Goal: Complete application form: Complete application form

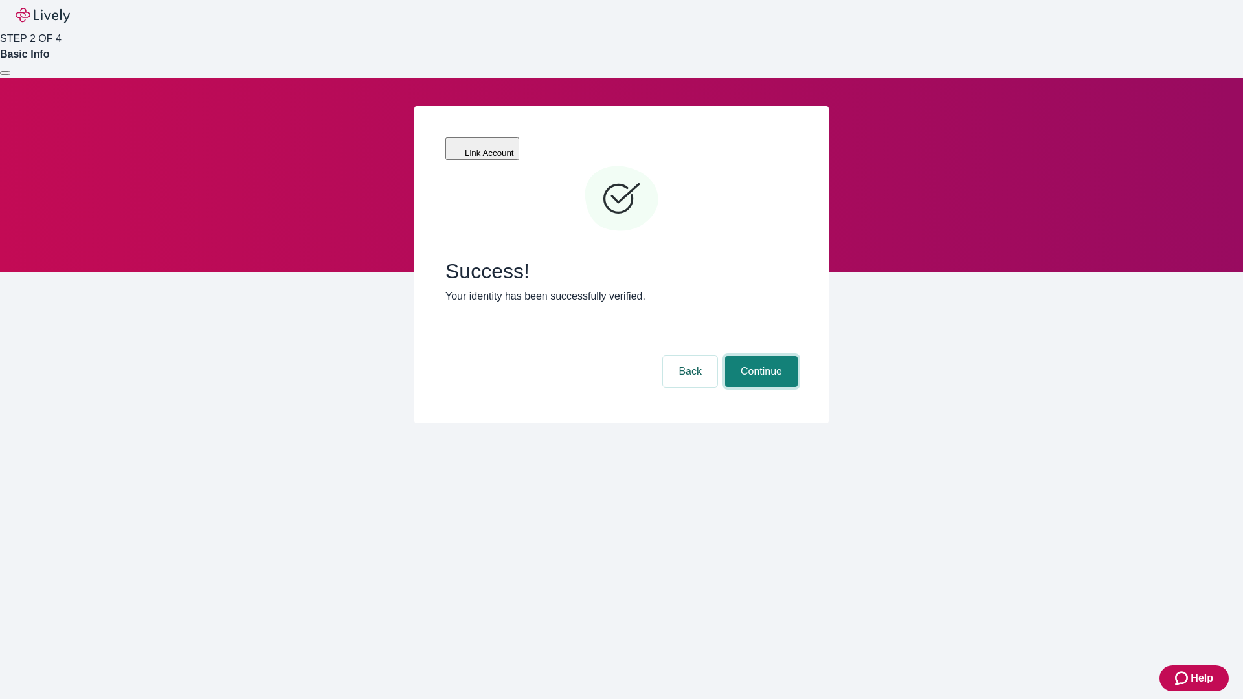
click at [759, 356] on button "Continue" at bounding box center [761, 371] width 72 height 31
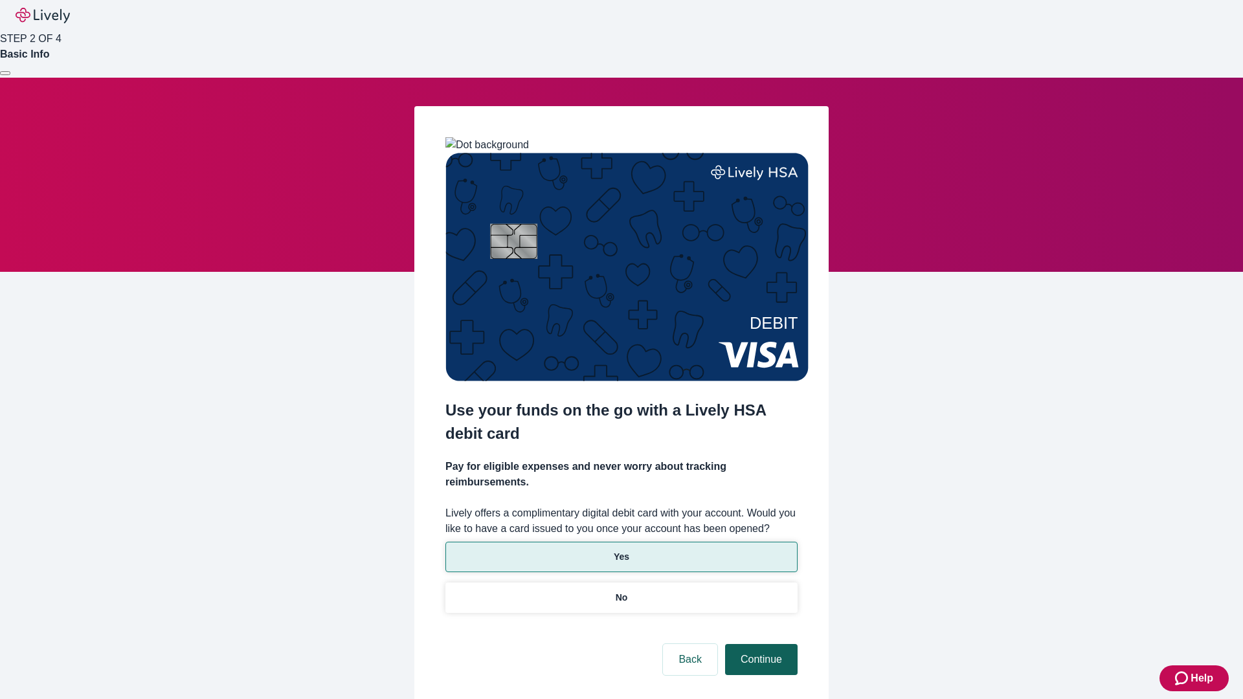
click at [621, 591] on p "No" at bounding box center [622, 598] width 12 height 14
click at [759, 644] on button "Continue" at bounding box center [761, 659] width 72 height 31
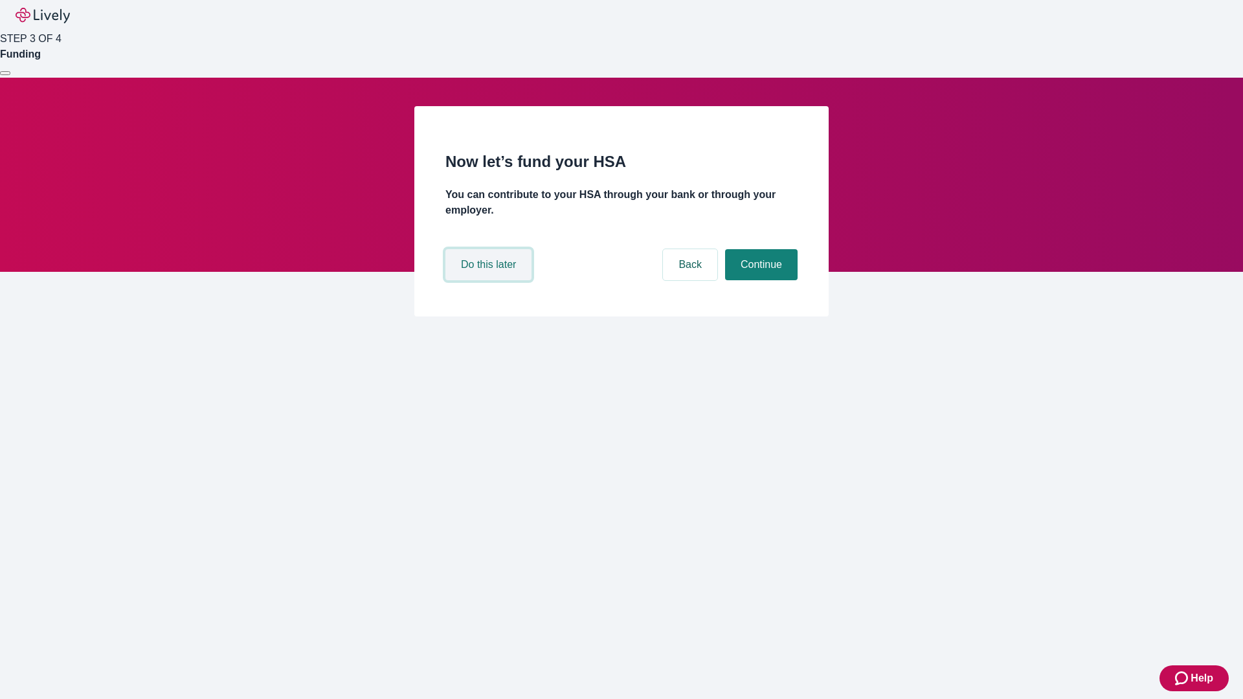
click at [490, 280] on button "Do this later" at bounding box center [488, 264] width 86 height 31
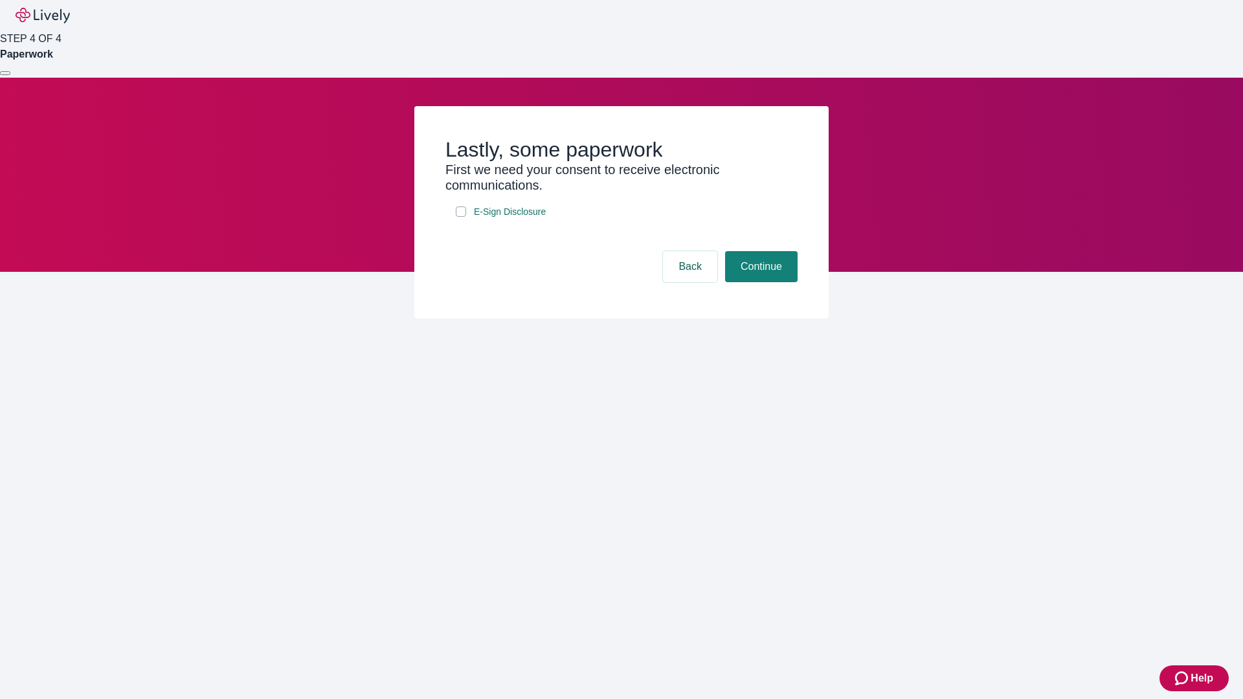
click at [461, 217] on input "E-Sign Disclosure" at bounding box center [461, 211] width 10 height 10
checkbox input "true"
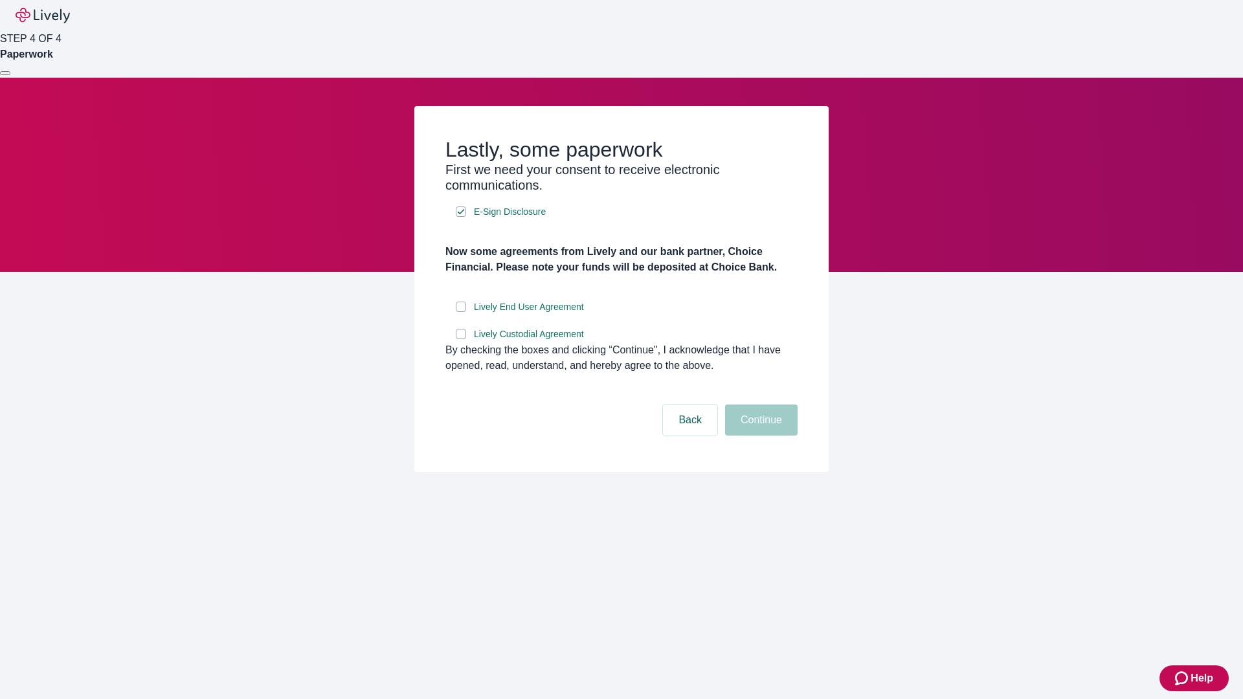
click at [461, 312] on input "Lively End User Agreement" at bounding box center [461, 307] width 10 height 10
checkbox input "true"
click at [461, 339] on input "Lively Custodial Agreement" at bounding box center [461, 334] width 10 height 10
checkbox input "true"
click at [759, 436] on button "Continue" at bounding box center [761, 420] width 72 height 31
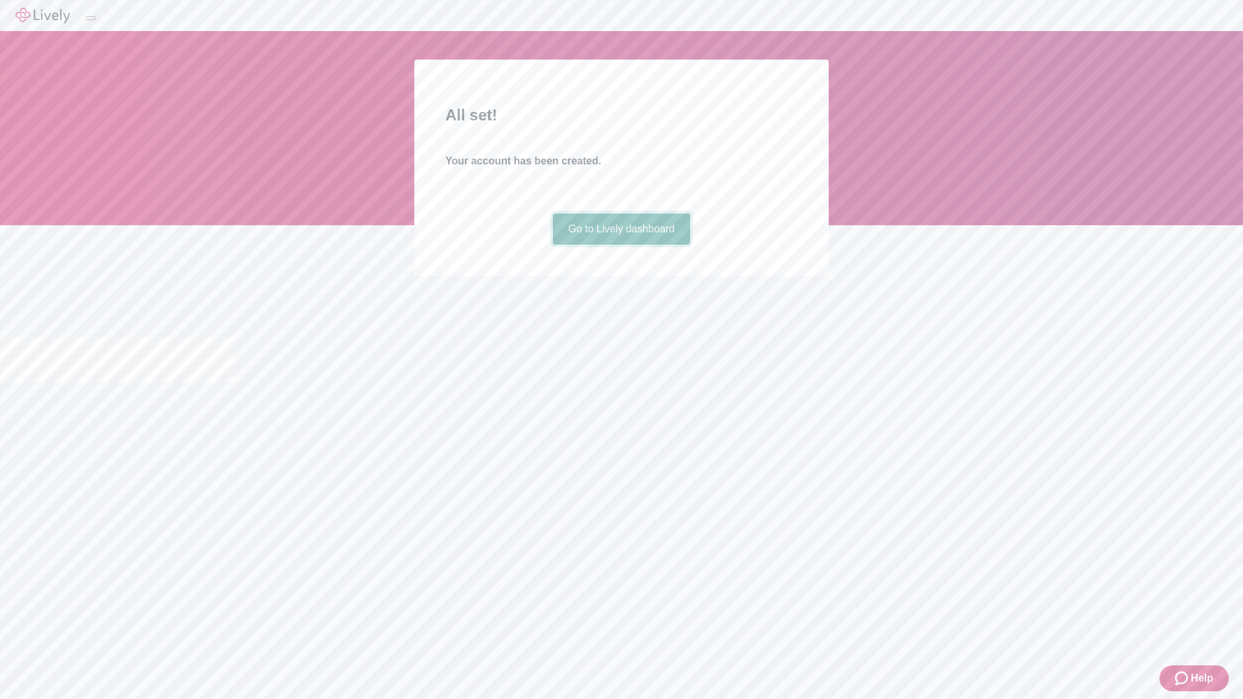
click at [621, 245] on link "Go to Lively dashboard" at bounding box center [622, 229] width 138 height 31
